Goal: Navigation & Orientation: Find specific page/section

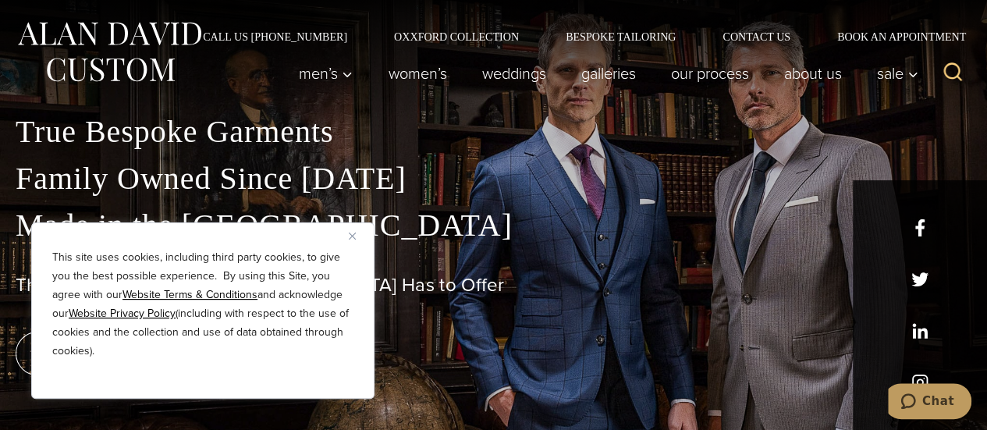
click at [352, 233] on img "Close" at bounding box center [352, 235] width 7 height 7
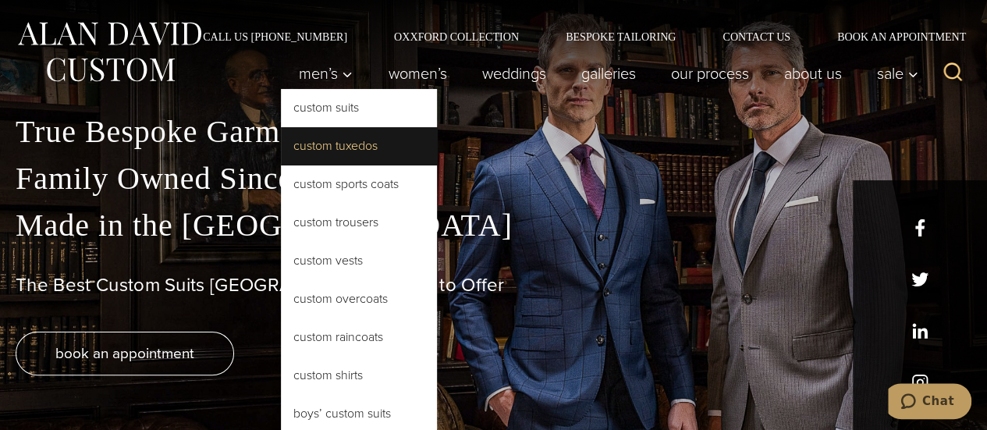
click at [320, 151] on link "Custom Tuxedos" at bounding box center [359, 145] width 156 height 37
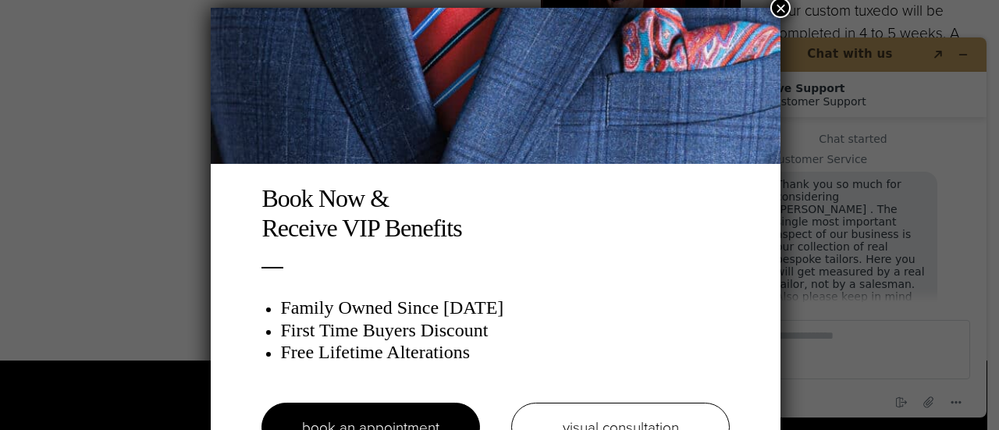
scroll to position [30, 0]
